Goal: Task Accomplishment & Management: Manage account settings

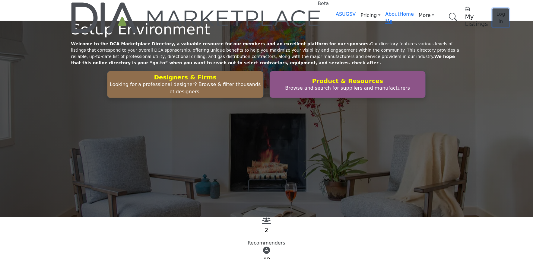
click at [497, 13] on span "Log In" at bounding box center [501, 17] width 9 height 13
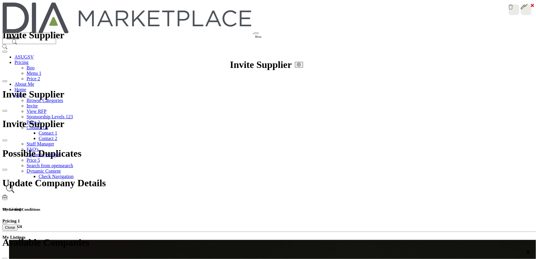
drag, startPoint x: 201, startPoint y: 125, endPoint x: 271, endPoint y: 125, distance: 70.0
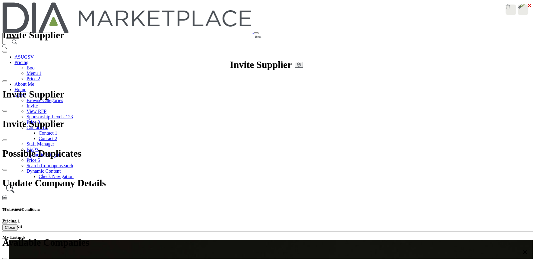
click at [0, 0] on div at bounding box center [0, 0] width 0 height 0
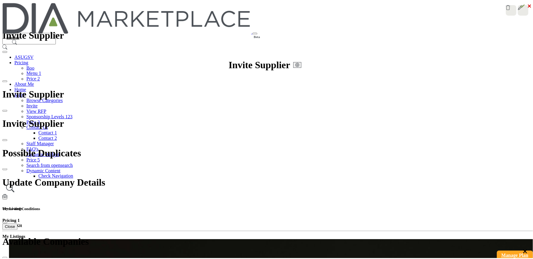
scroll to position [0, 0]
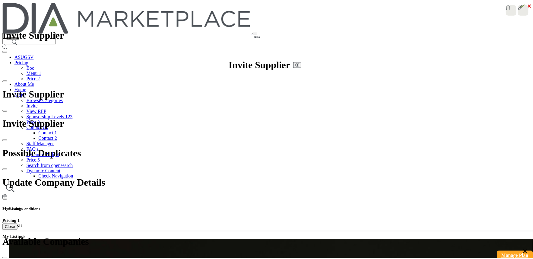
scroll to position [0, 0]
